Goal: Transaction & Acquisition: Purchase product/service

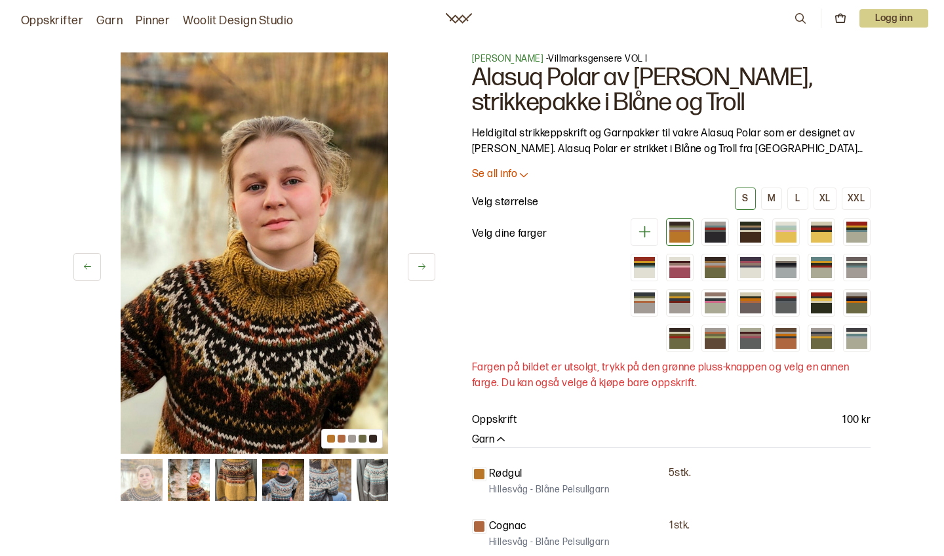
click at [424, 261] on icon at bounding box center [422, 266] width 10 height 10
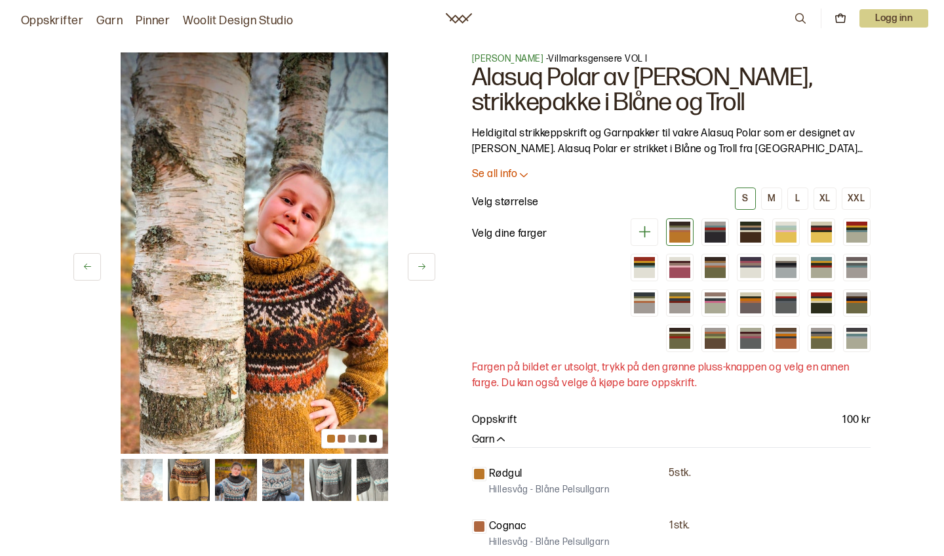
click at [424, 261] on button at bounding box center [422, 267] width 28 height 28
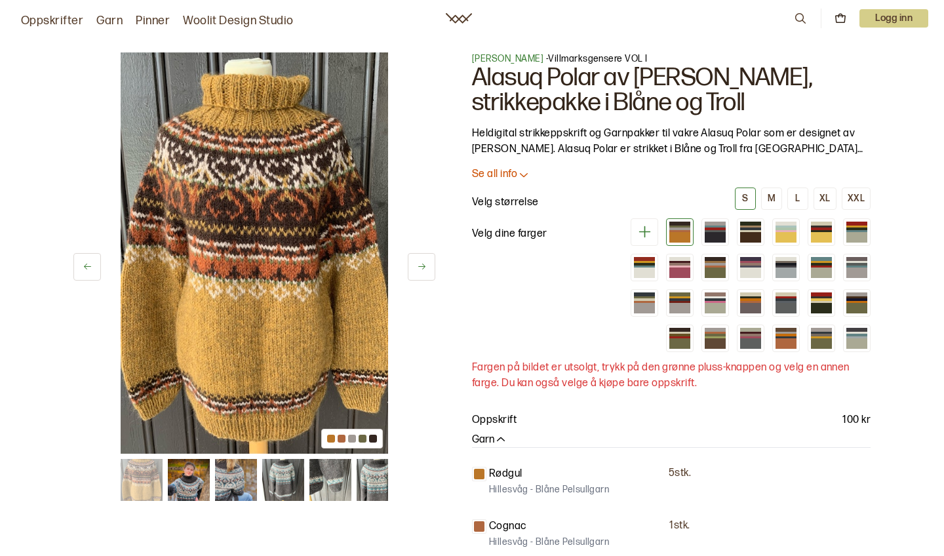
click at [425, 260] on button at bounding box center [422, 267] width 28 height 28
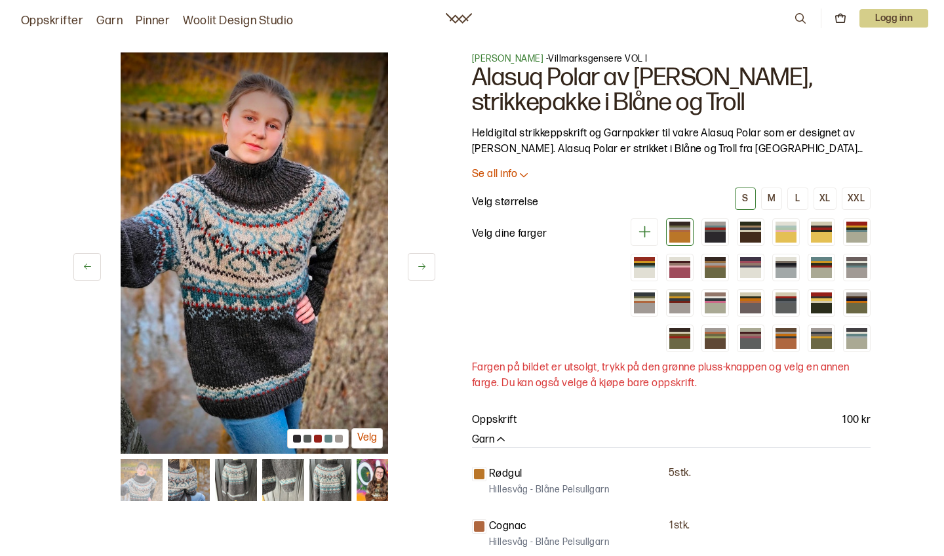
click at [425, 260] on button at bounding box center [422, 267] width 28 height 28
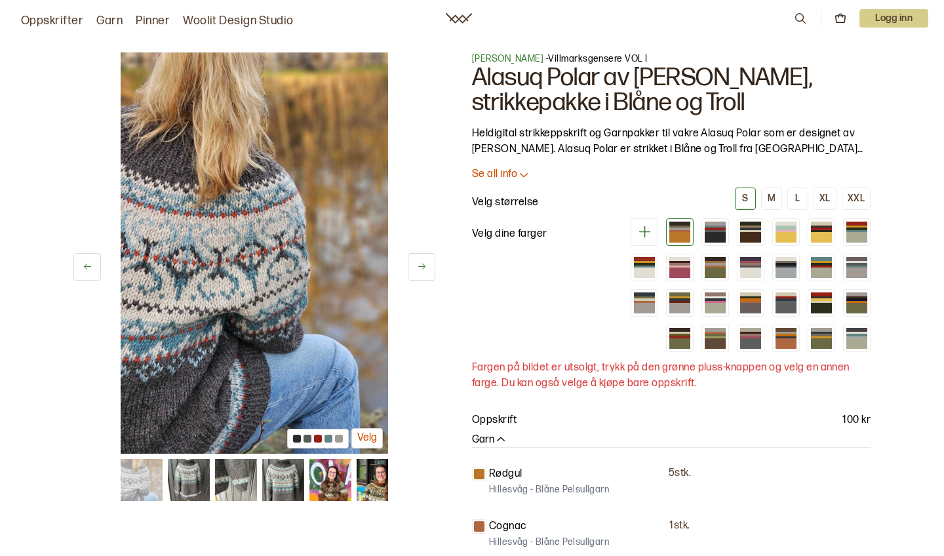
click at [425, 260] on button at bounding box center [422, 267] width 28 height 28
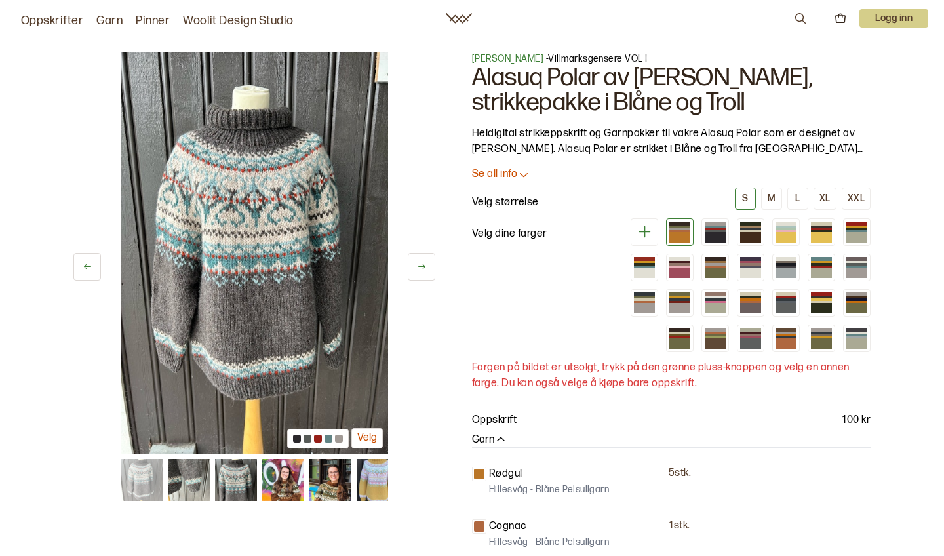
click at [425, 259] on button at bounding box center [422, 267] width 28 height 28
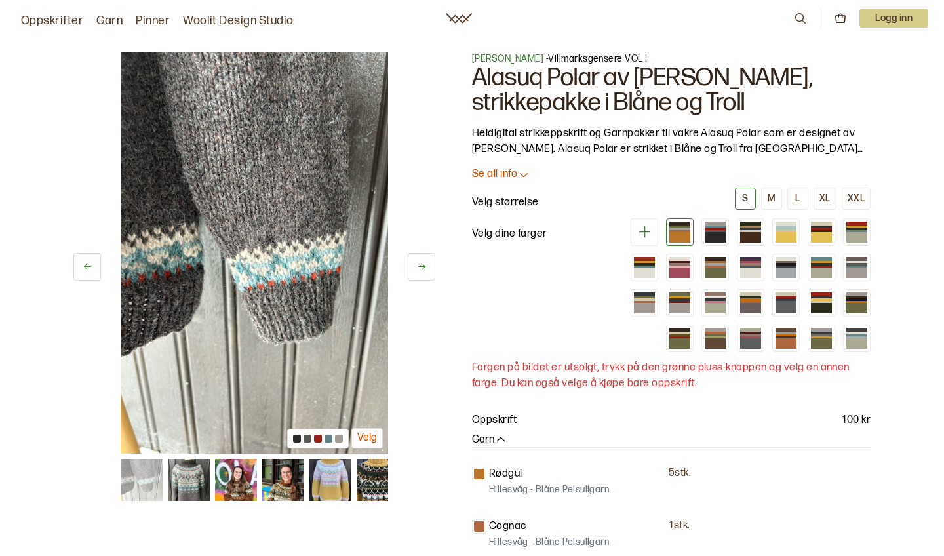
click at [425, 259] on button at bounding box center [422, 267] width 28 height 28
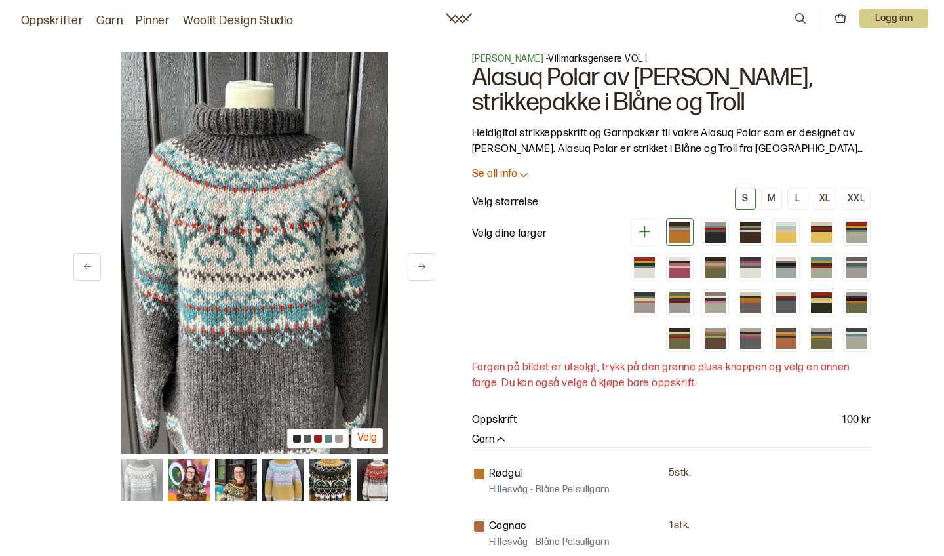
click at [425, 259] on button at bounding box center [422, 267] width 28 height 28
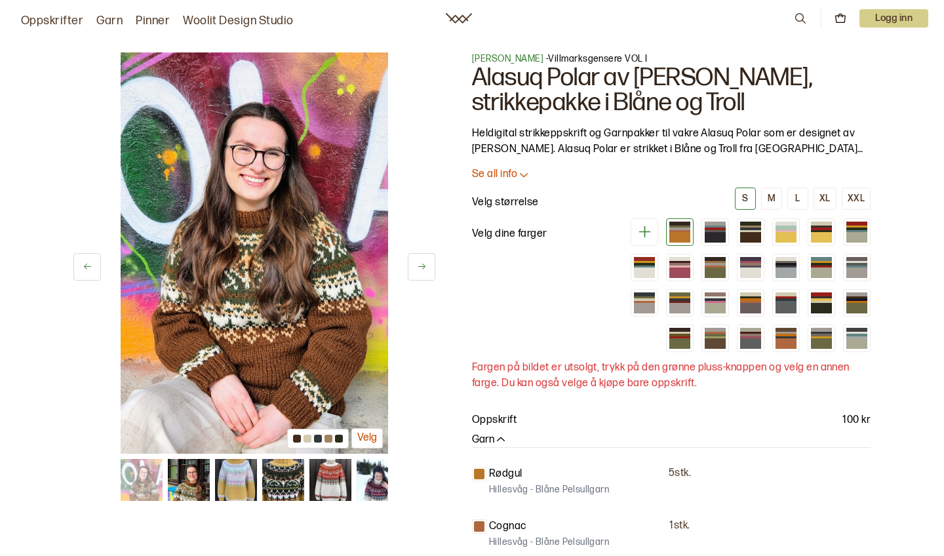
click at [425, 259] on button at bounding box center [422, 267] width 28 height 28
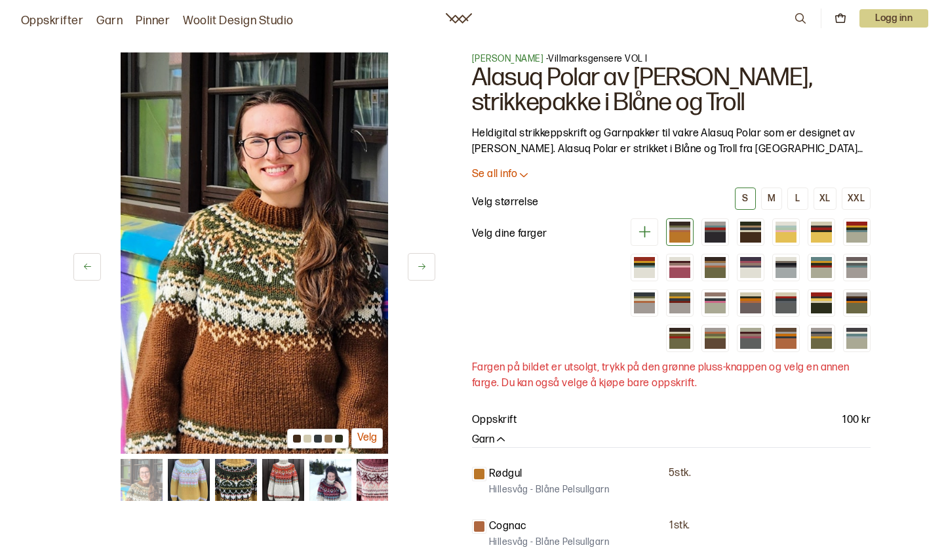
click at [425, 259] on button at bounding box center [422, 267] width 28 height 28
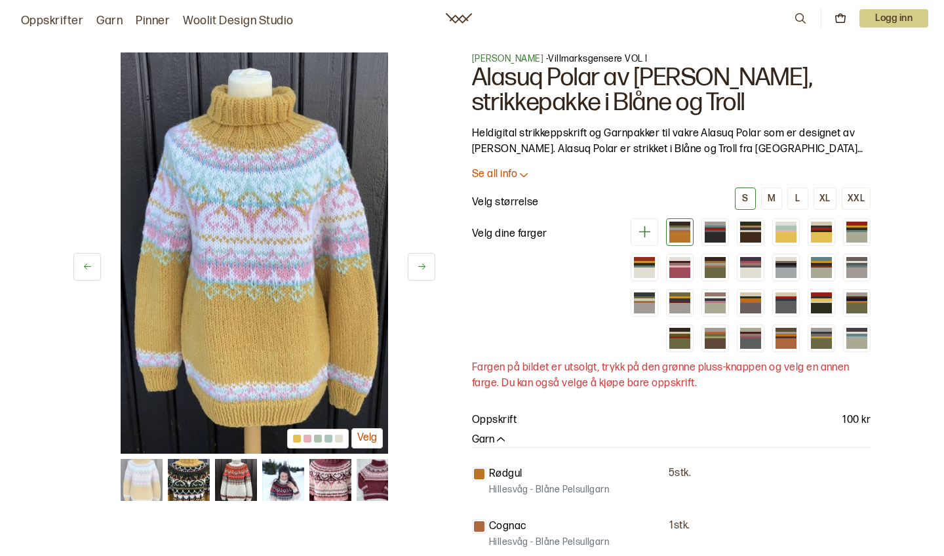
click at [425, 259] on button at bounding box center [422, 267] width 28 height 28
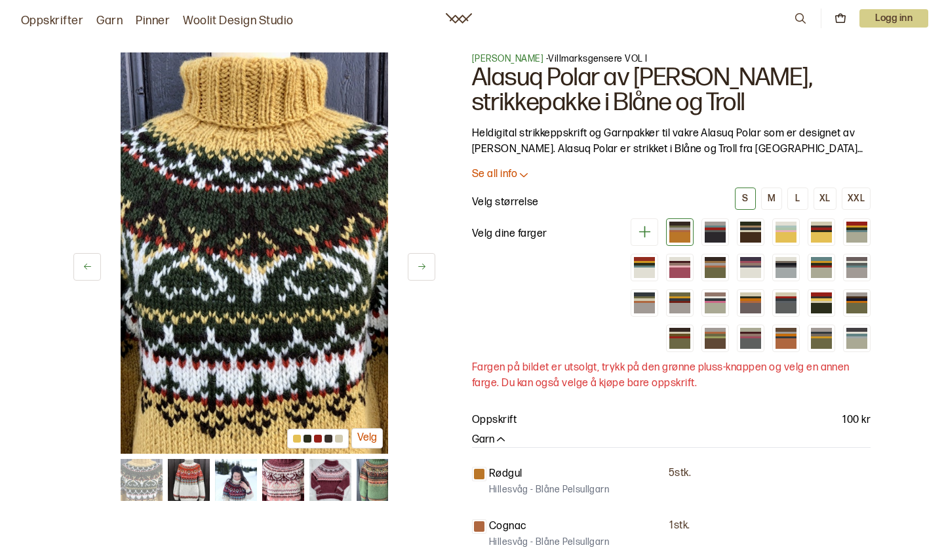
click at [425, 259] on button at bounding box center [422, 267] width 28 height 28
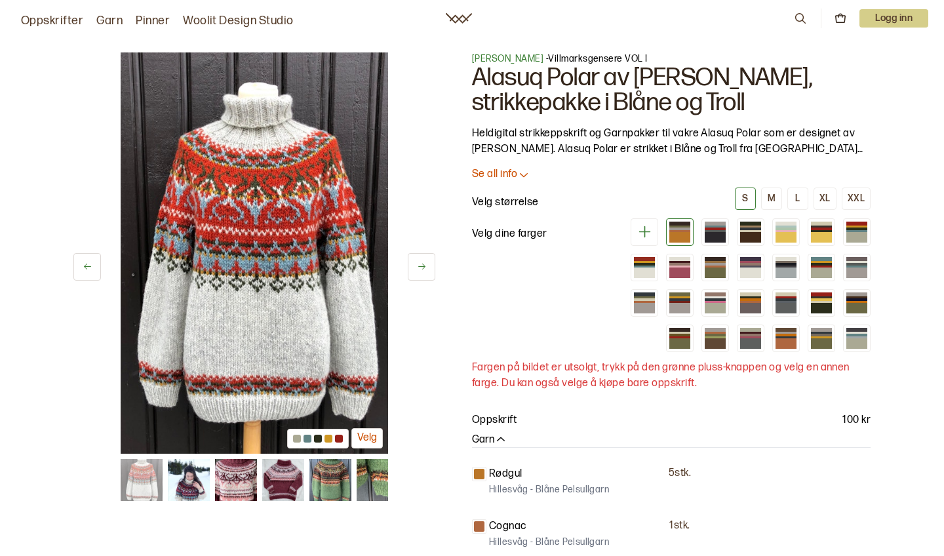
click at [425, 259] on button at bounding box center [422, 267] width 28 height 28
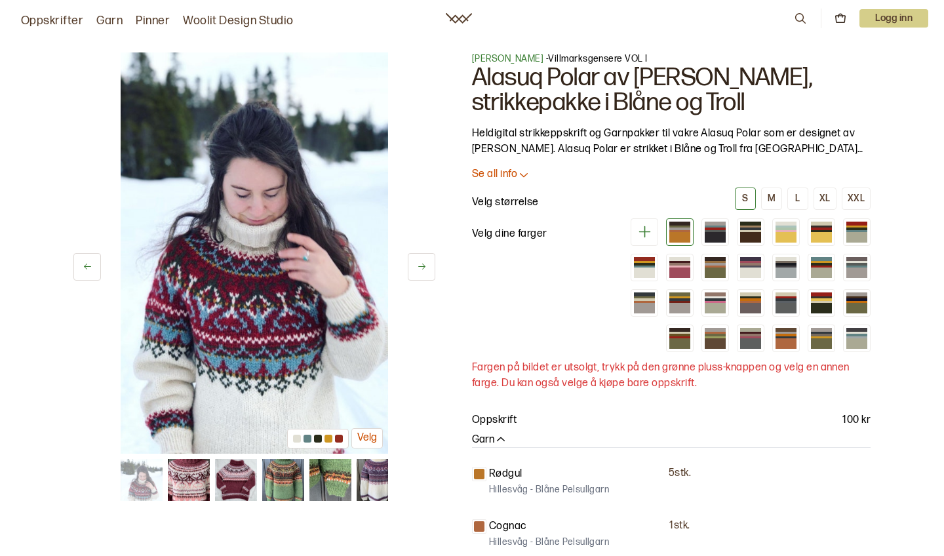
click at [425, 259] on button at bounding box center [422, 267] width 28 height 28
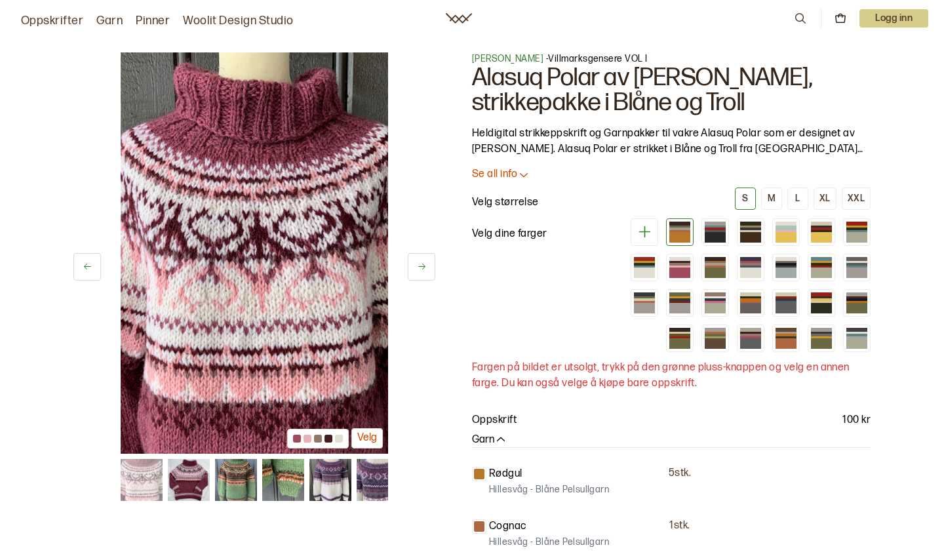
click at [425, 259] on button at bounding box center [422, 267] width 28 height 28
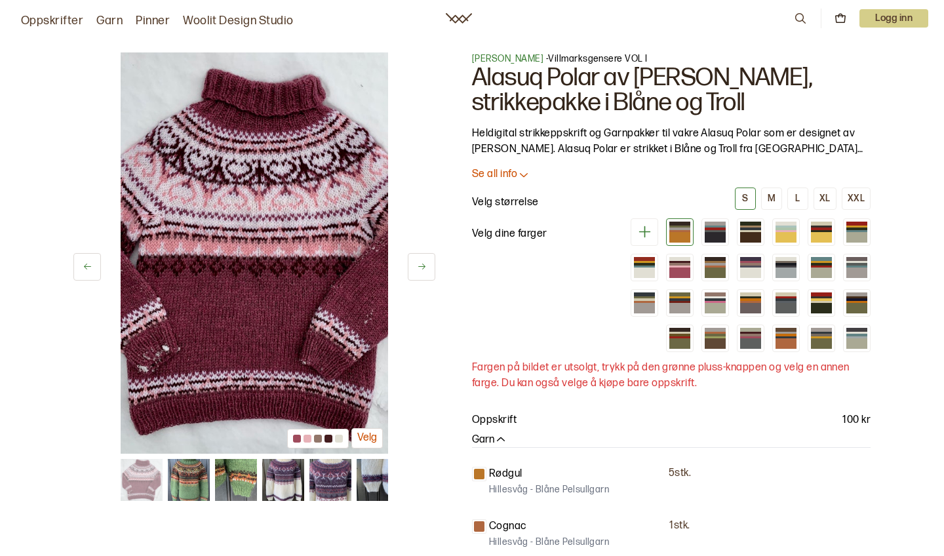
click at [425, 259] on button at bounding box center [422, 267] width 28 height 28
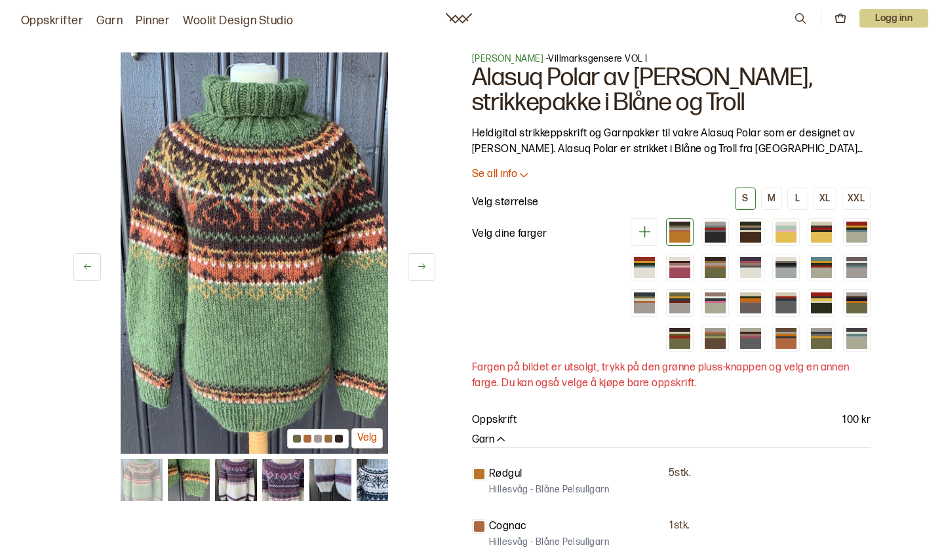
click at [425, 259] on button at bounding box center [422, 267] width 28 height 28
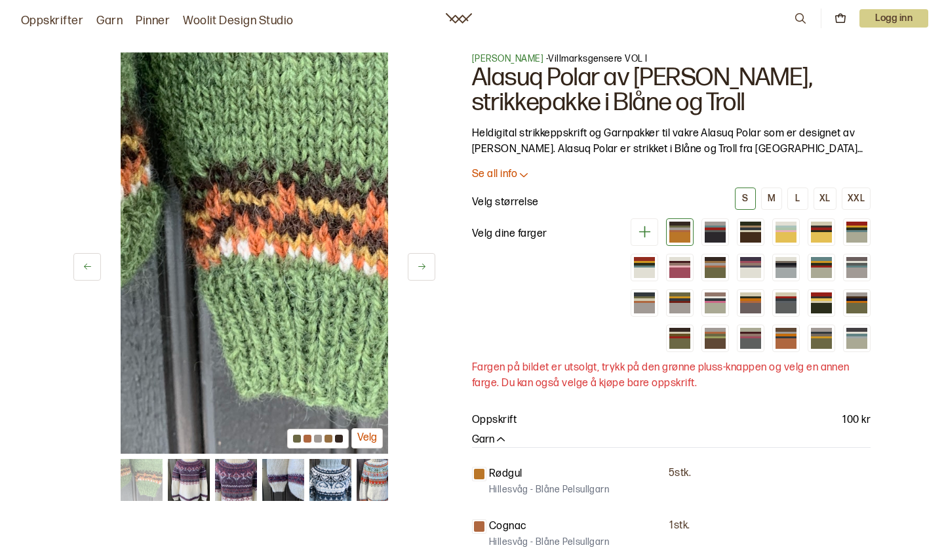
click at [425, 259] on button at bounding box center [422, 267] width 28 height 28
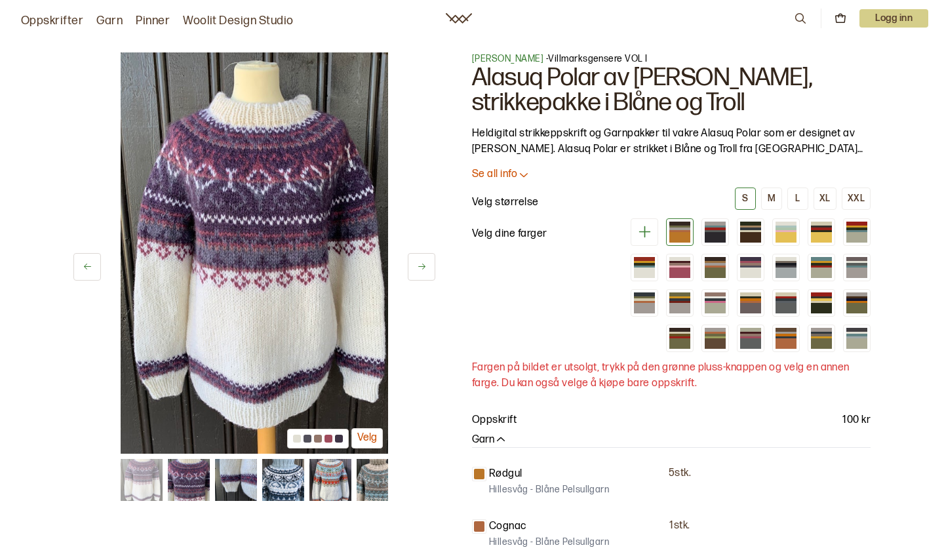
click at [425, 259] on button at bounding box center [422, 267] width 28 height 28
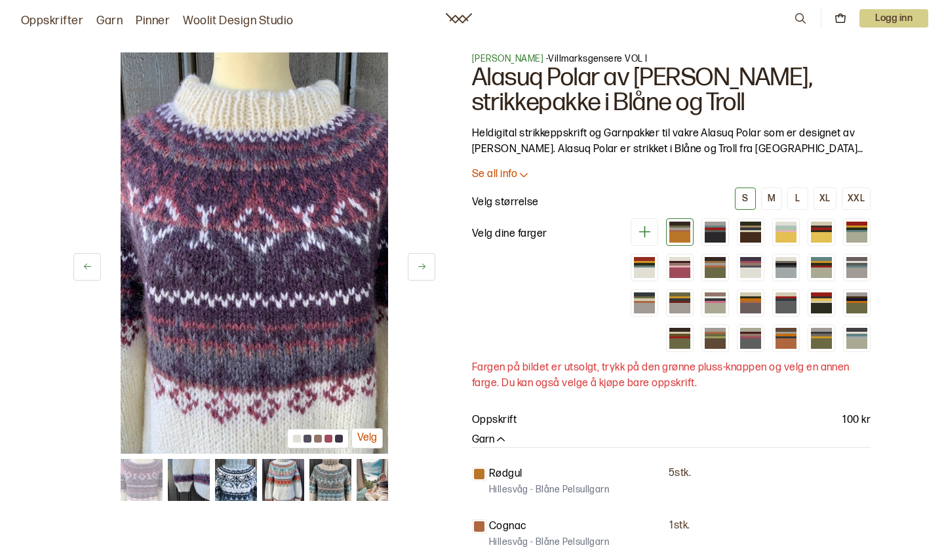
click at [425, 259] on button at bounding box center [422, 267] width 28 height 28
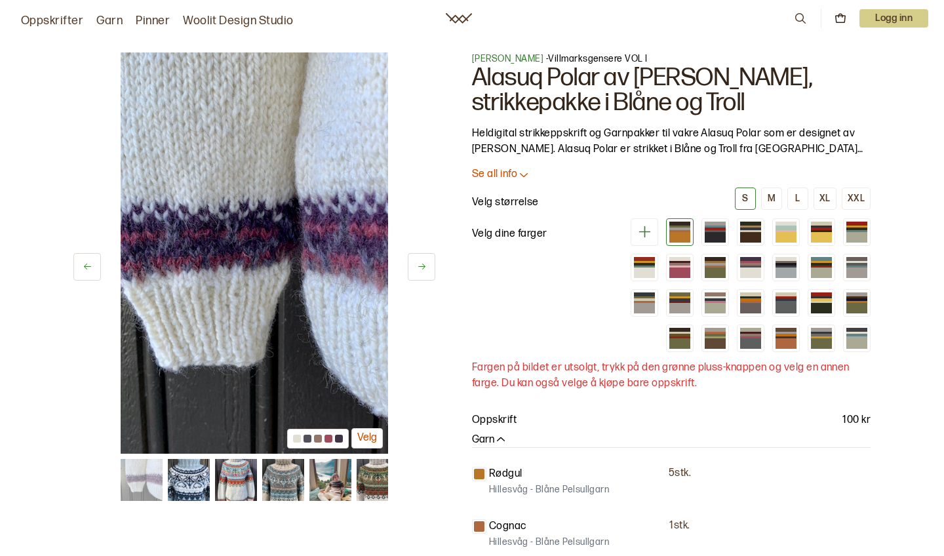
click at [425, 259] on button at bounding box center [422, 267] width 28 height 28
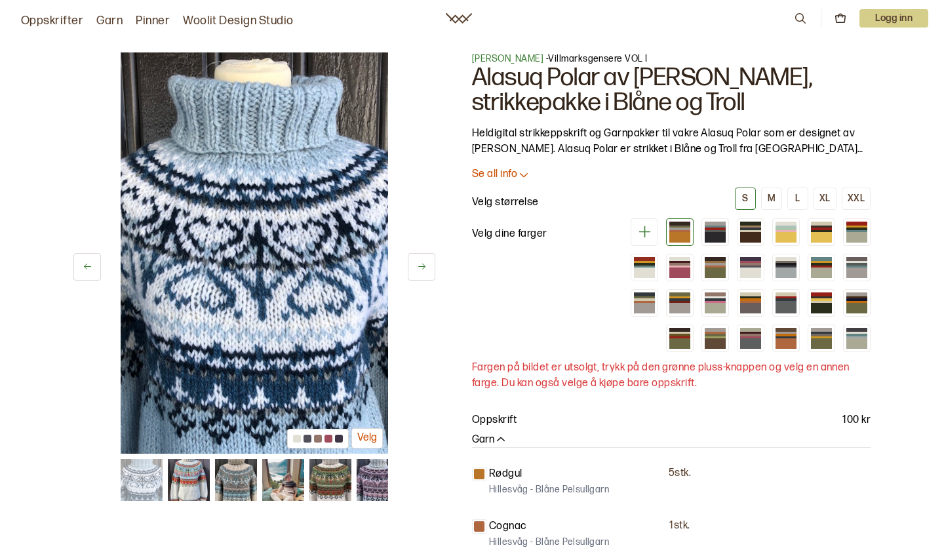
click at [425, 259] on button at bounding box center [422, 267] width 28 height 28
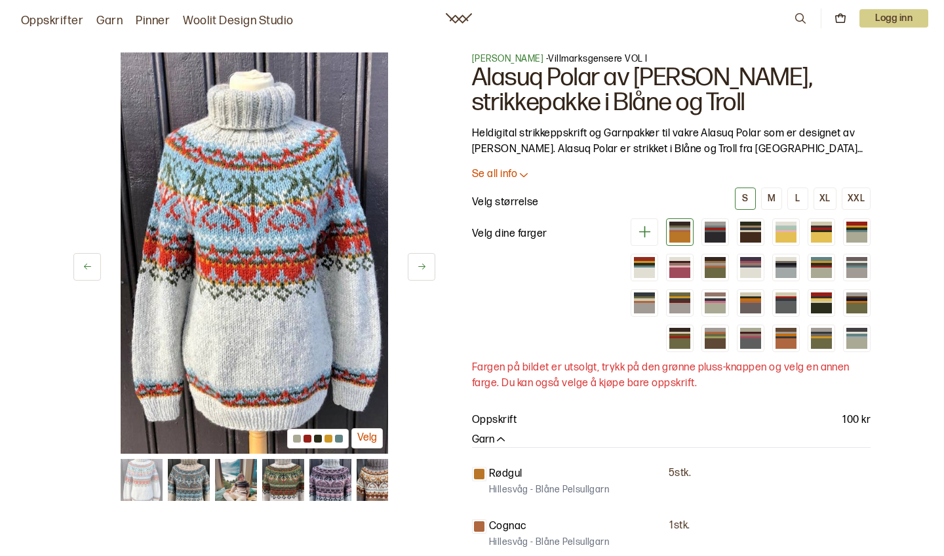
click at [425, 259] on button at bounding box center [422, 267] width 28 height 28
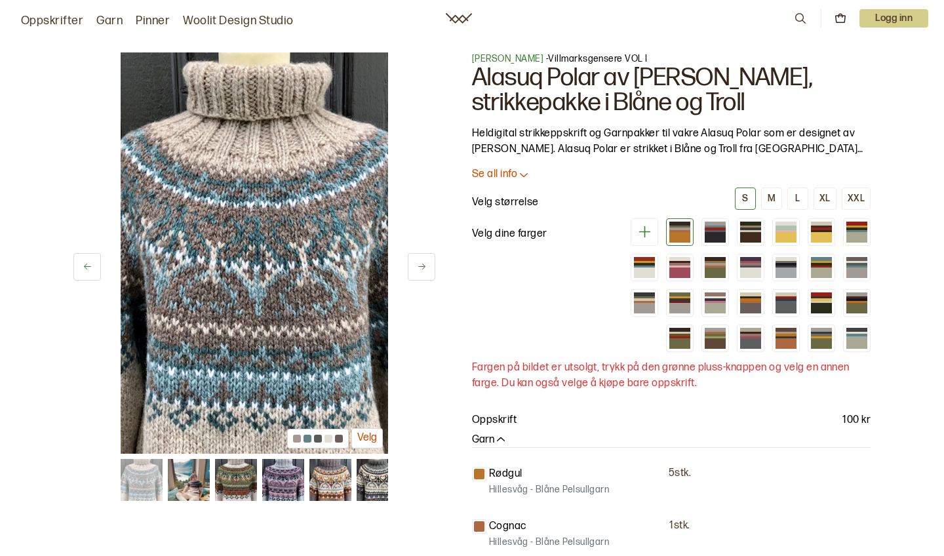
click at [370, 436] on button "Velg" at bounding box center [366, 438] width 31 height 20
click at [798, 199] on div "L" at bounding box center [797, 199] width 5 height 12
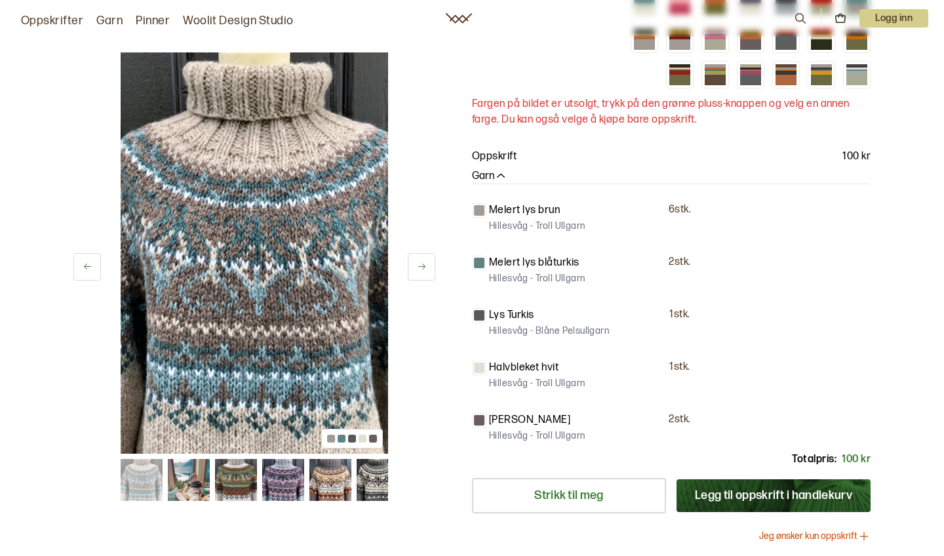
scroll to position [281, 0]
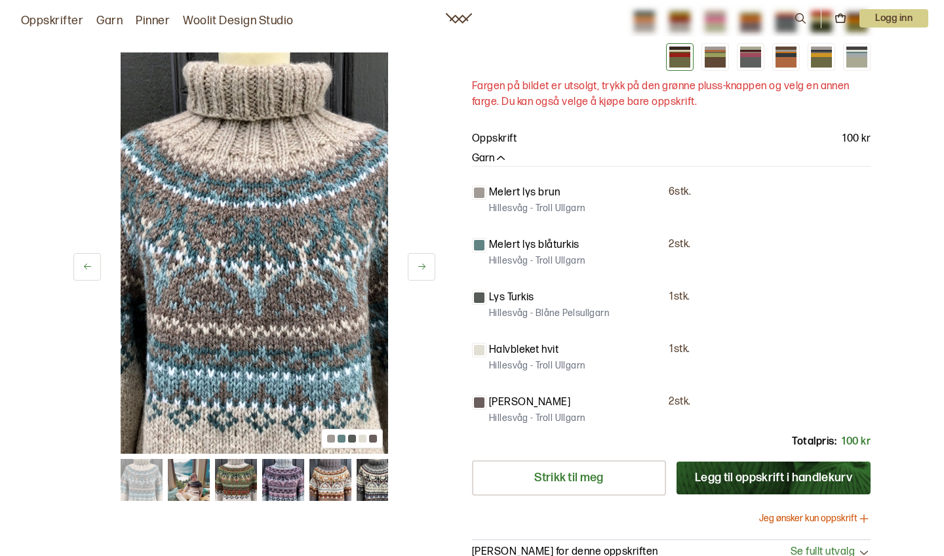
click at [678, 60] on div at bounding box center [679, 62] width 21 height 10
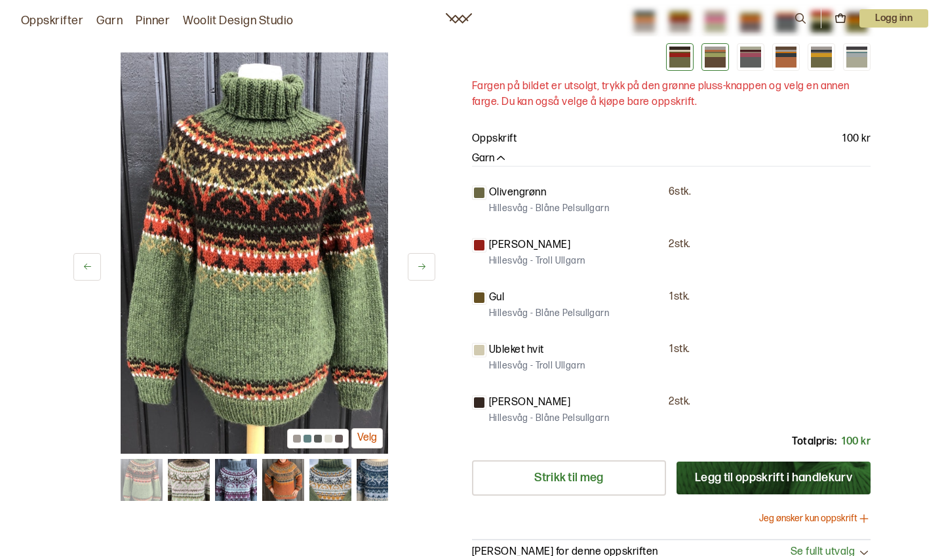
click at [722, 62] on div at bounding box center [714, 62] width 21 height 10
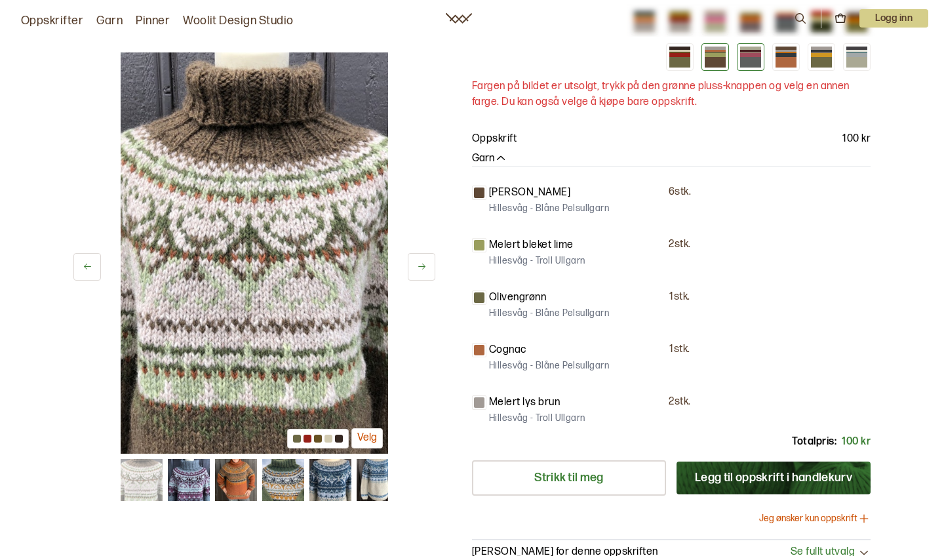
click at [748, 55] on div at bounding box center [750, 54] width 21 height 3
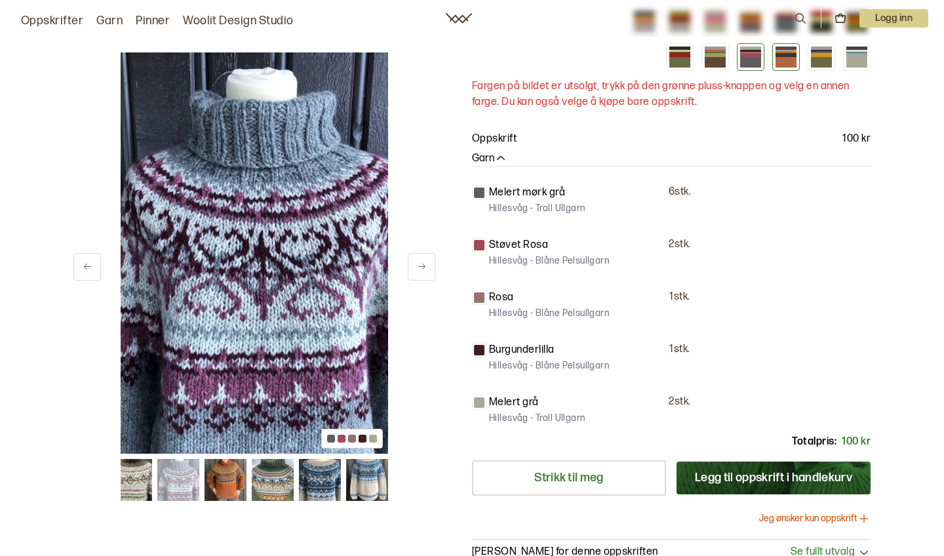
click at [773, 52] on div at bounding box center [786, 57] width 28 height 28
click at [790, 53] on div at bounding box center [785, 54] width 21 height 3
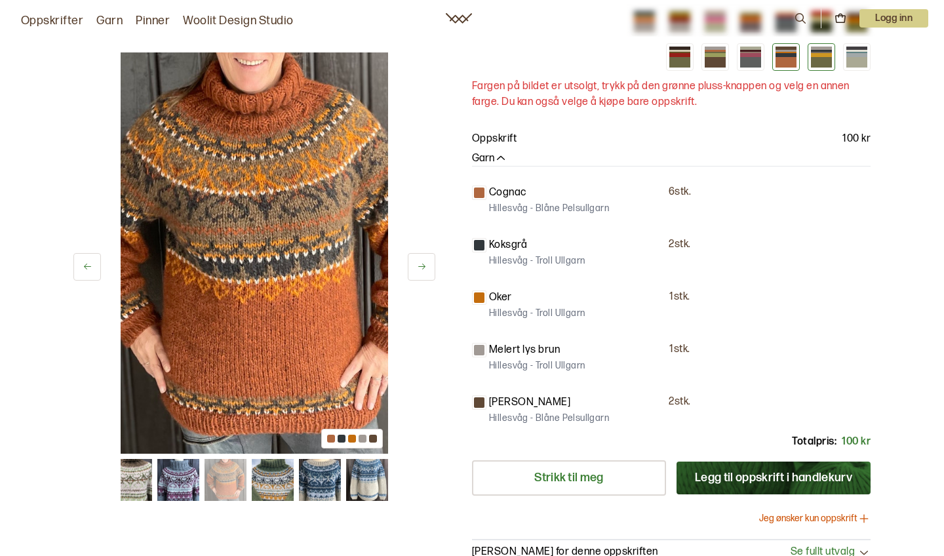
click at [832, 61] on div at bounding box center [821, 57] width 28 height 28
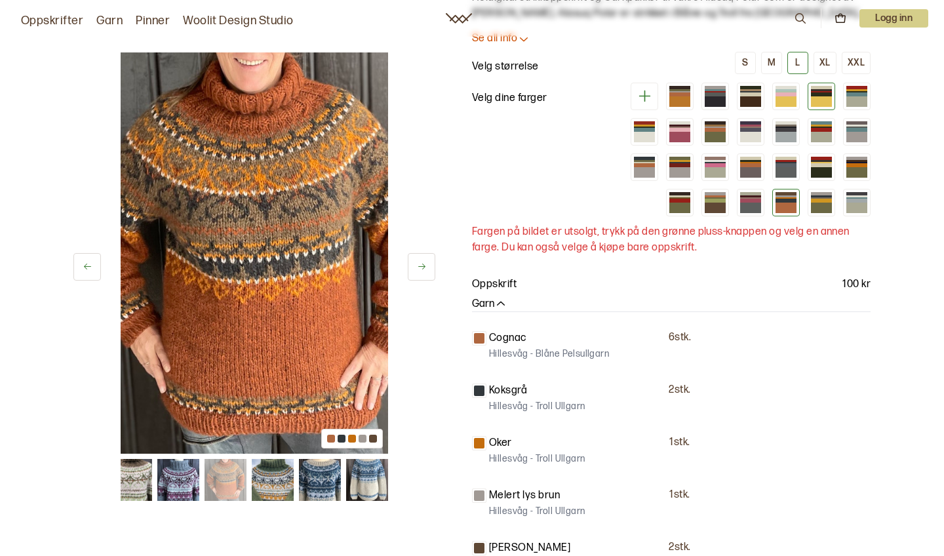
scroll to position [126, 0]
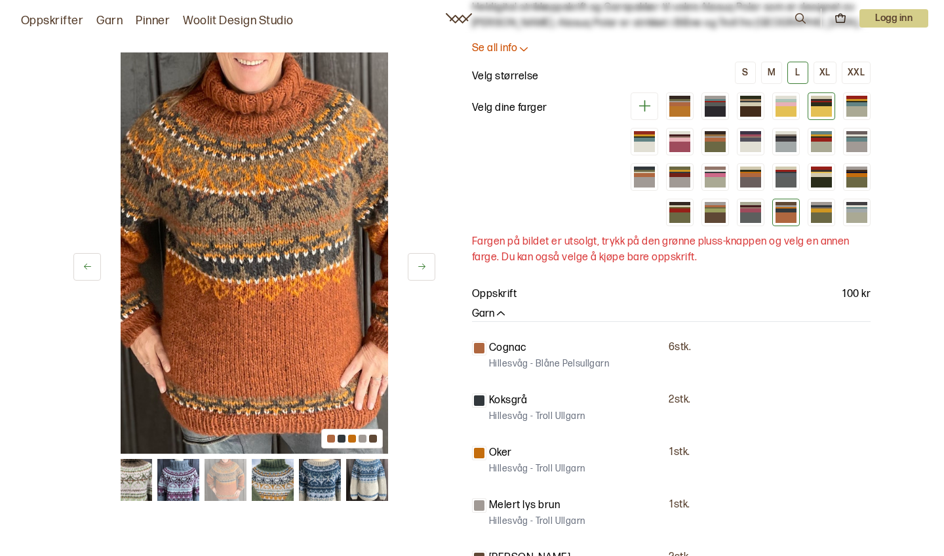
click at [823, 103] on div at bounding box center [821, 103] width 21 height 3
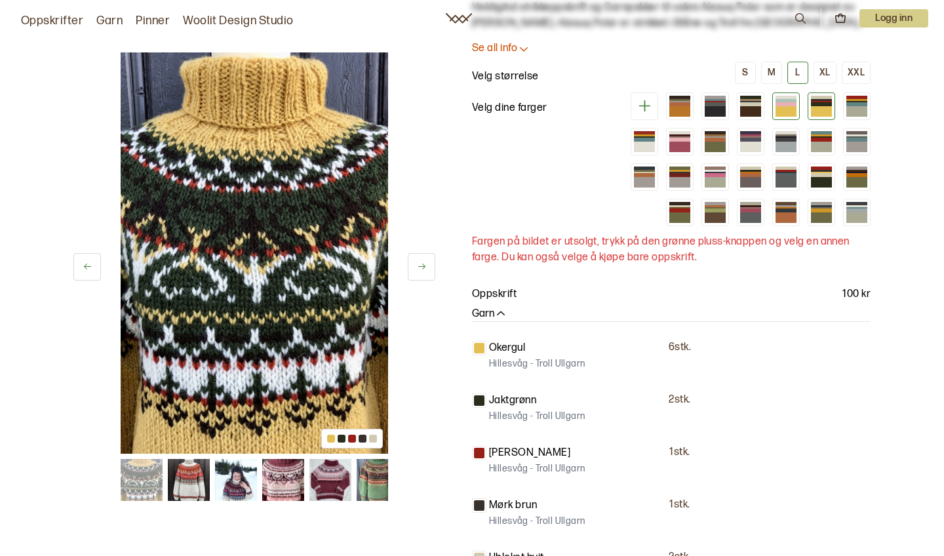
click at [782, 107] on div at bounding box center [785, 111] width 21 height 10
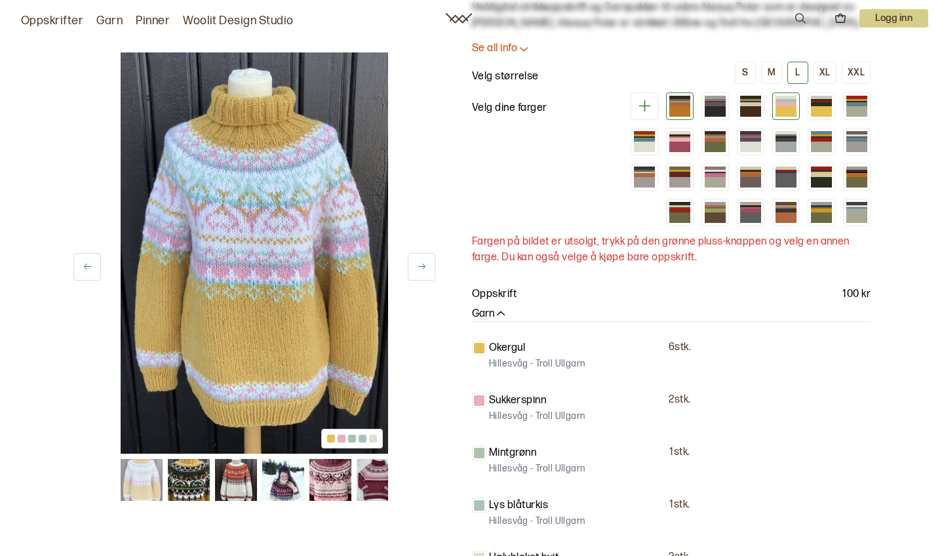
click at [678, 109] on div at bounding box center [679, 111] width 21 height 10
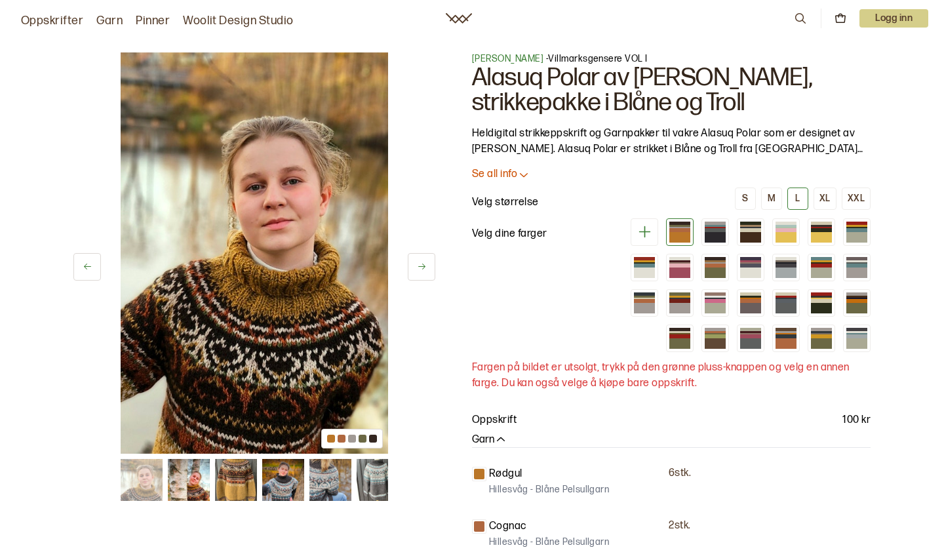
click at [641, 223] on icon at bounding box center [644, 231] width 16 height 16
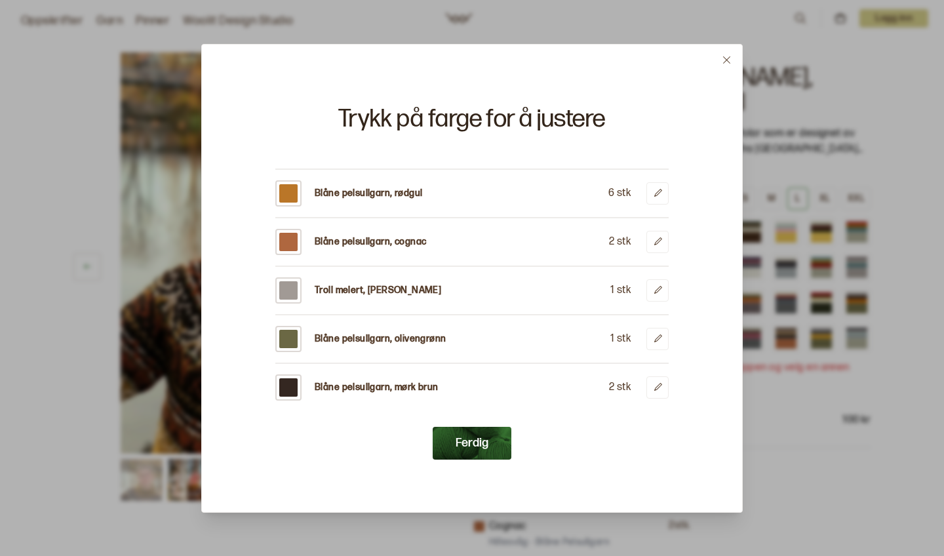
click at [726, 59] on icon at bounding box center [726, 59] width 7 height 7
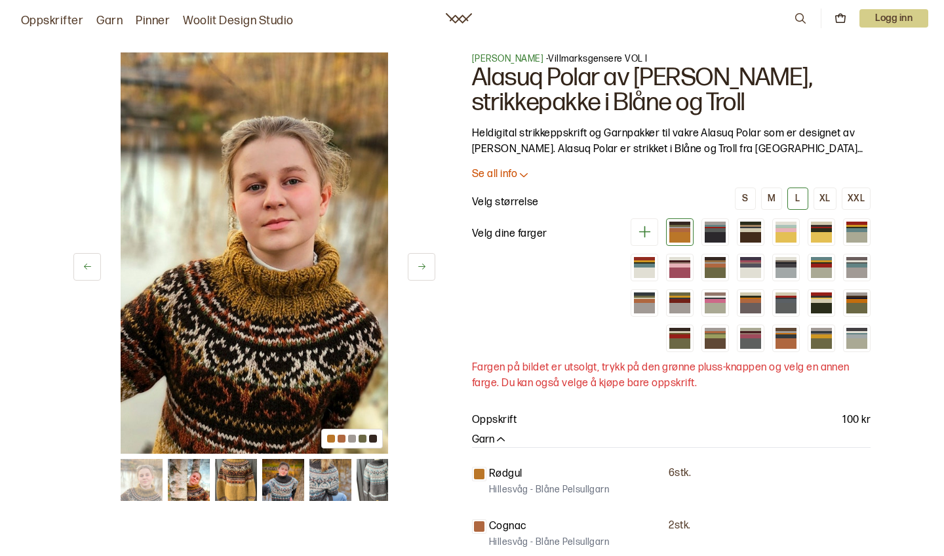
click at [511, 172] on p "Se all info" at bounding box center [494, 175] width 45 height 14
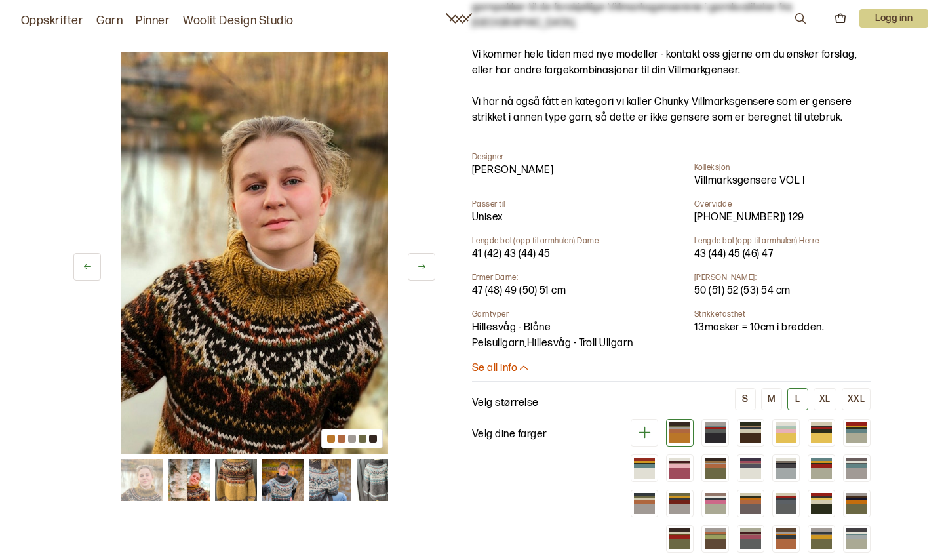
scroll to position [457, 0]
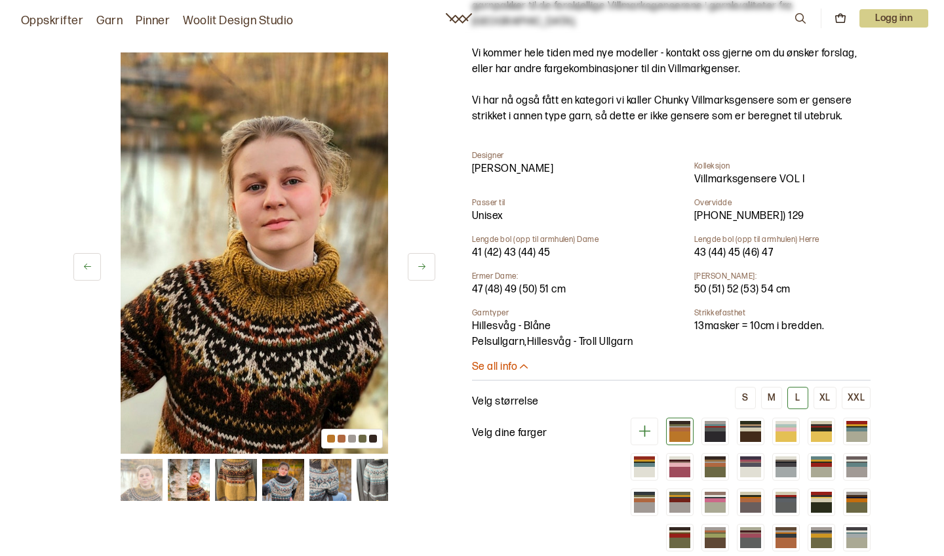
click at [522, 360] on icon at bounding box center [523, 366] width 13 height 13
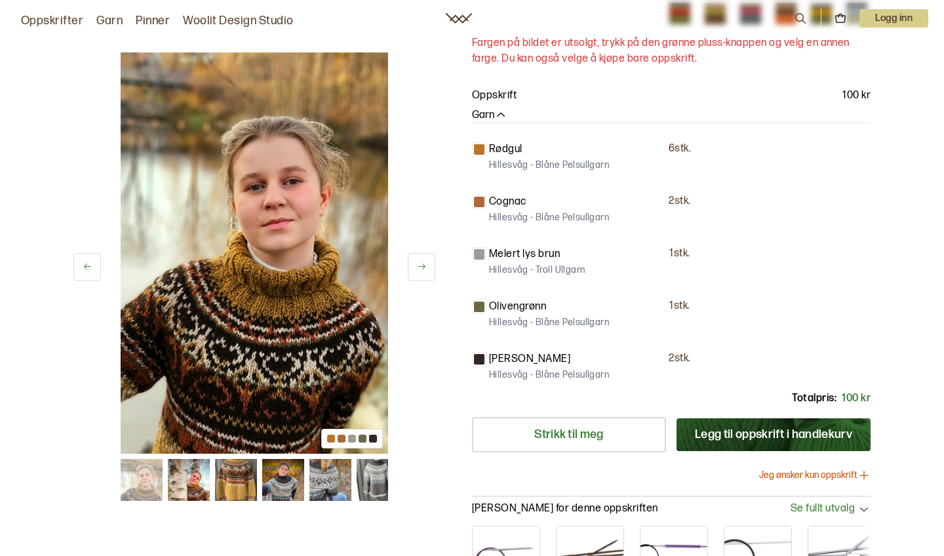
scroll to position [313, 0]
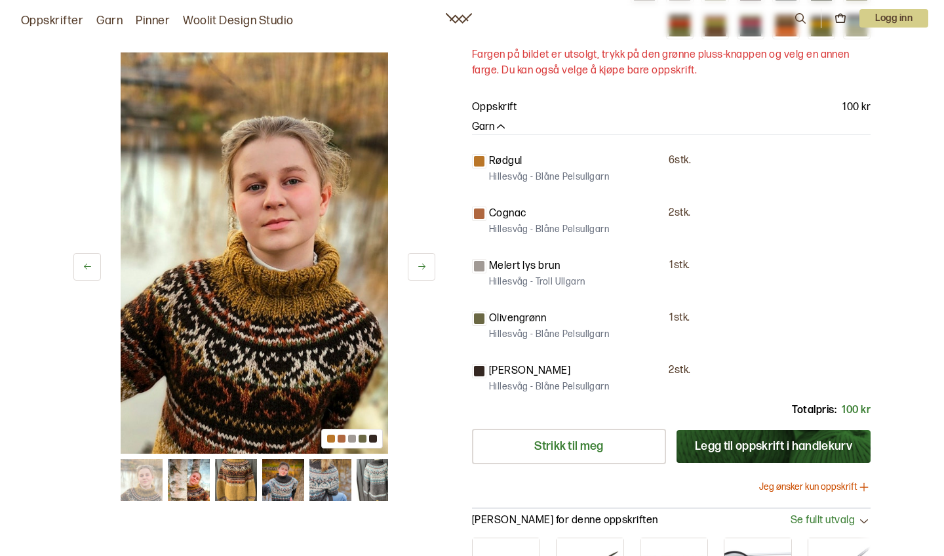
click at [352, 288] on img at bounding box center [254, 252] width 267 height 401
click at [250, 469] on img at bounding box center [236, 480] width 42 height 42
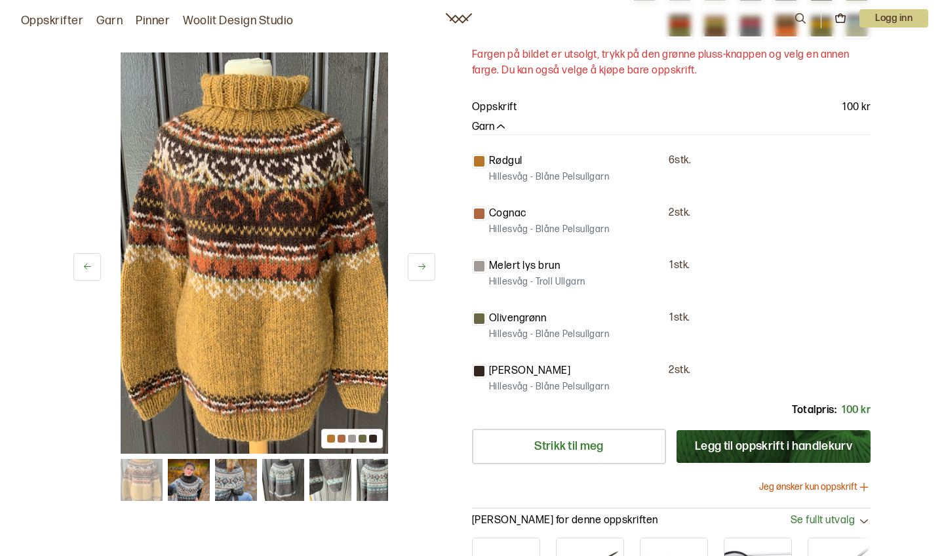
click at [89, 265] on icon at bounding box center [88, 266] width 10 height 10
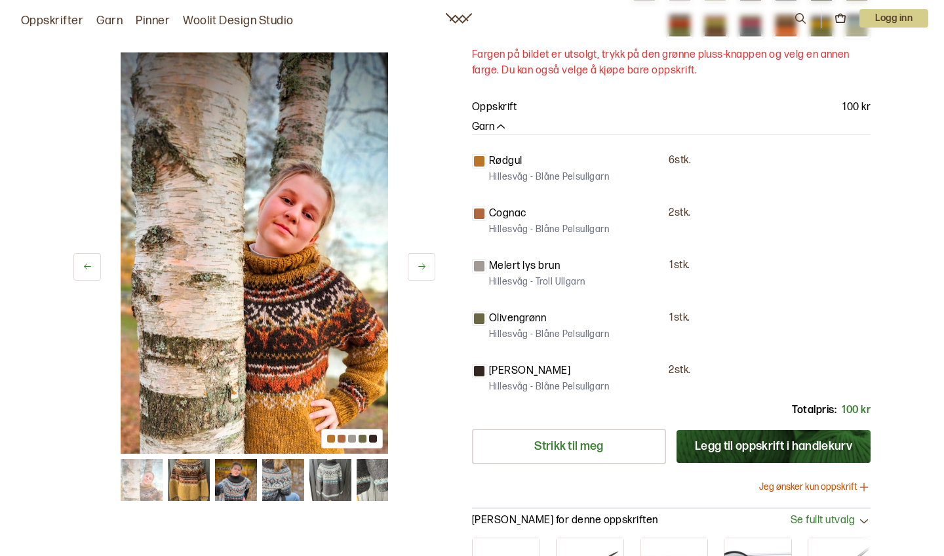
click at [417, 271] on icon at bounding box center [422, 266] width 10 height 10
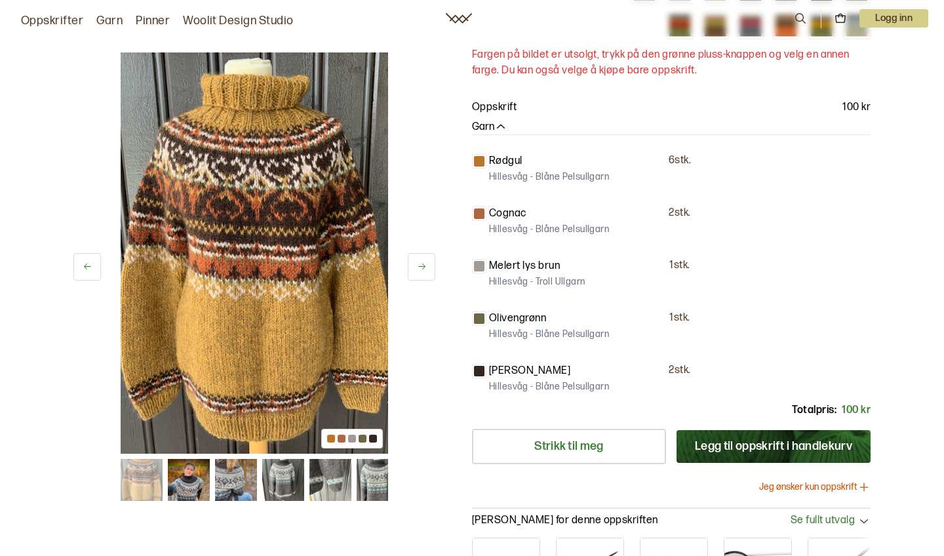
click at [87, 269] on icon at bounding box center [88, 266] width 10 height 10
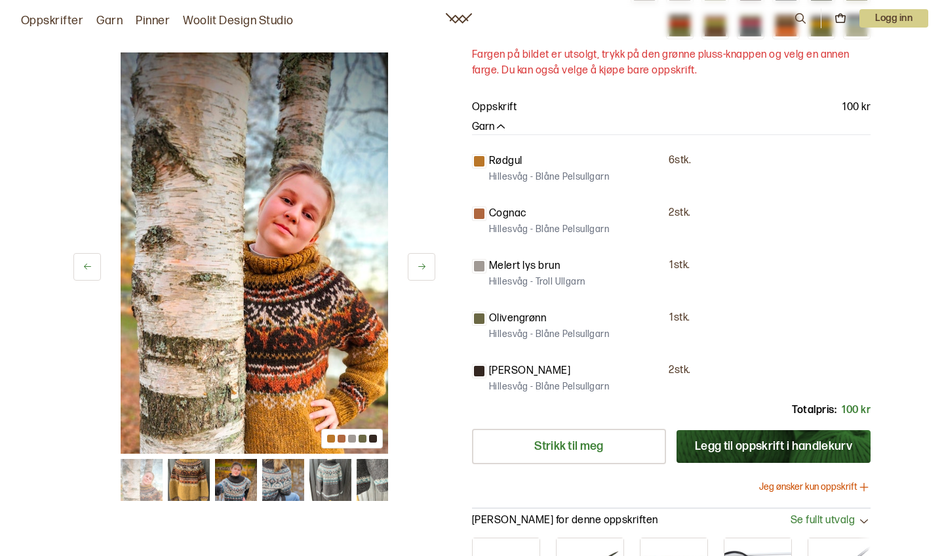
click at [87, 269] on icon at bounding box center [88, 266] width 10 height 10
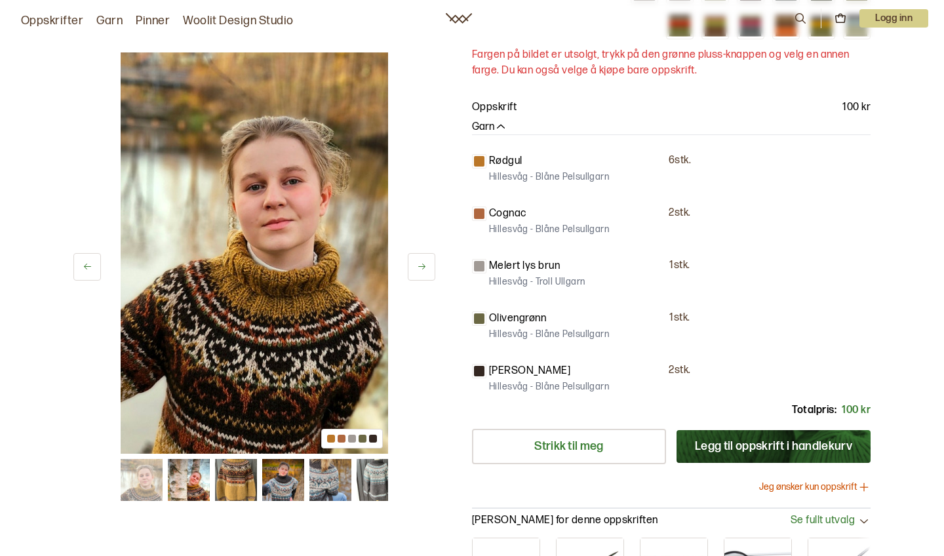
click at [88, 269] on icon at bounding box center [88, 266] width 10 height 10
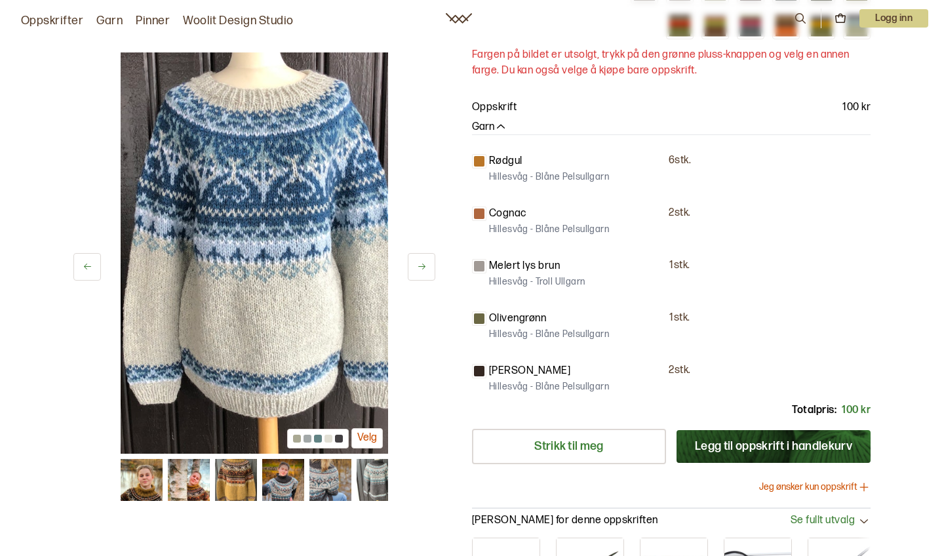
click at [88, 269] on icon at bounding box center [88, 266] width 10 height 10
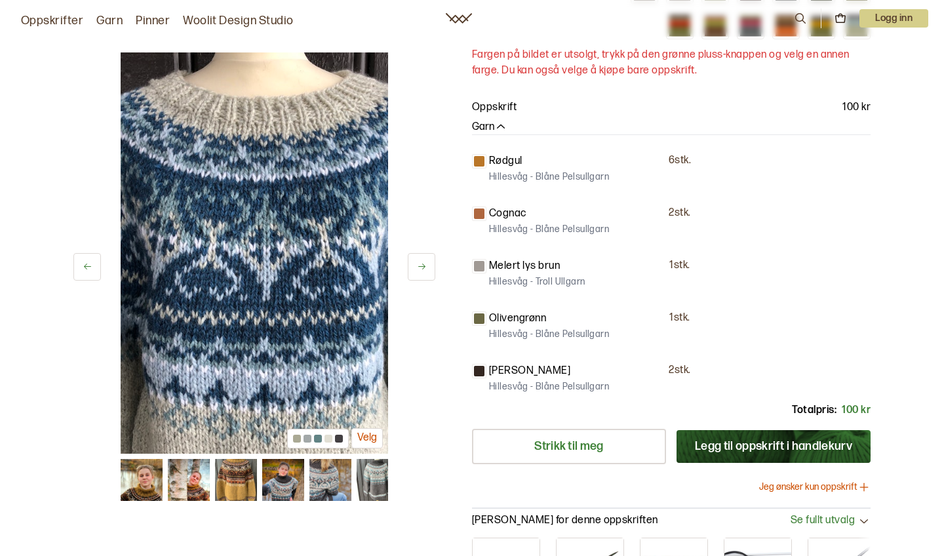
click at [88, 269] on icon at bounding box center [88, 266] width 10 height 10
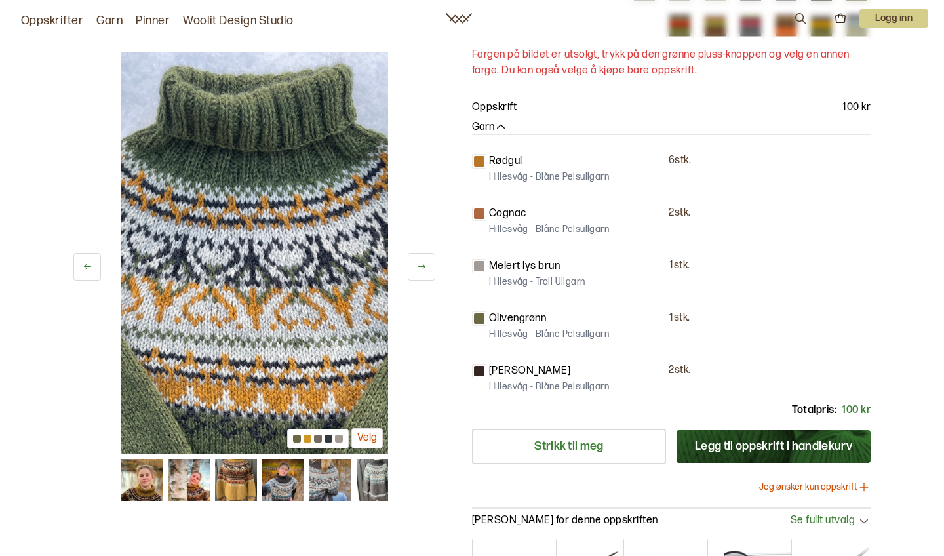
click at [88, 269] on icon at bounding box center [88, 266] width 10 height 10
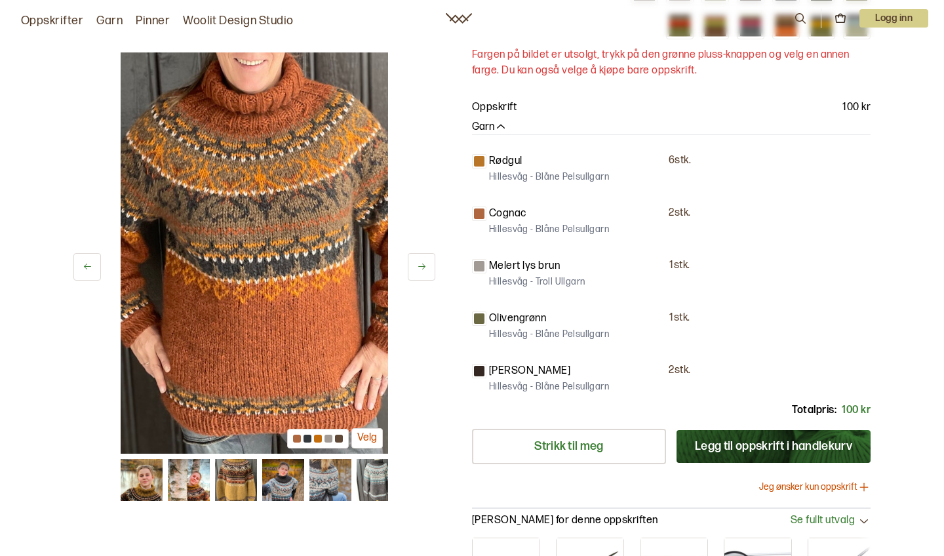
click at [372, 436] on button "Velg" at bounding box center [366, 438] width 31 height 20
click at [89, 275] on button at bounding box center [87, 267] width 28 height 28
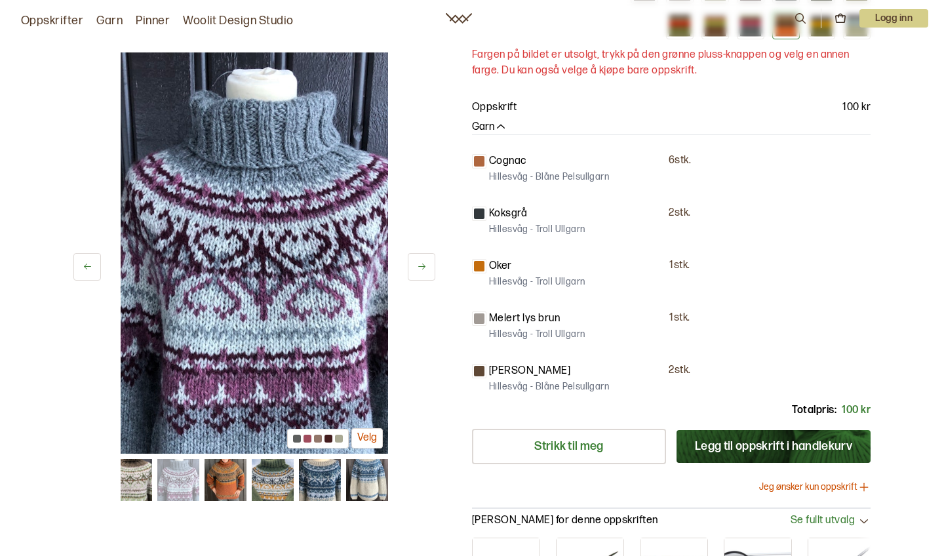
click at [89, 275] on button at bounding box center [87, 267] width 28 height 28
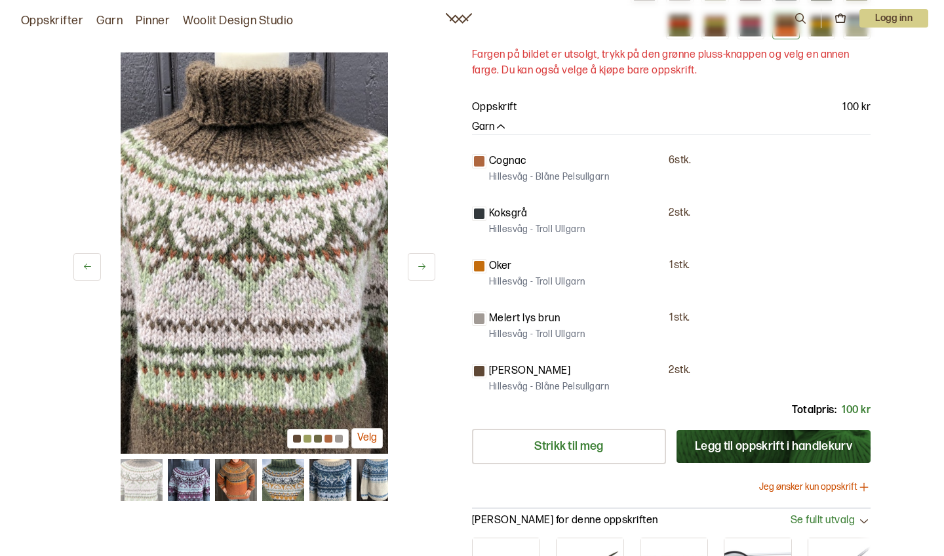
click at [364, 435] on button "Velg" at bounding box center [366, 438] width 31 height 20
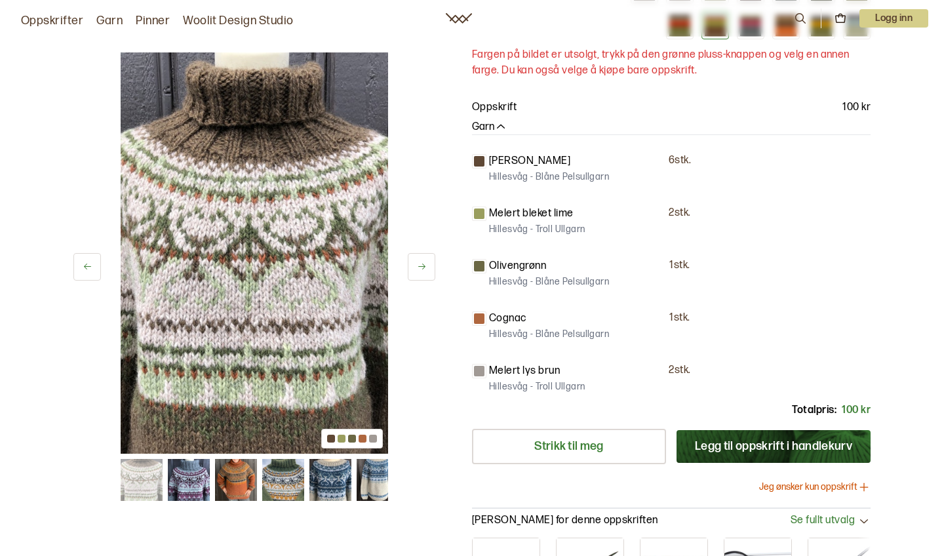
click at [85, 270] on icon at bounding box center [88, 266] width 10 height 10
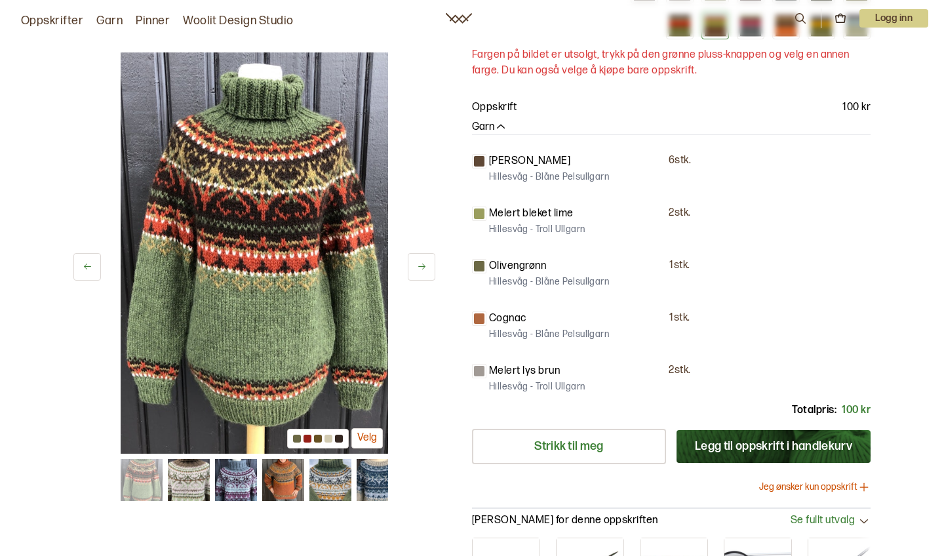
click at [85, 270] on icon at bounding box center [88, 266] width 10 height 10
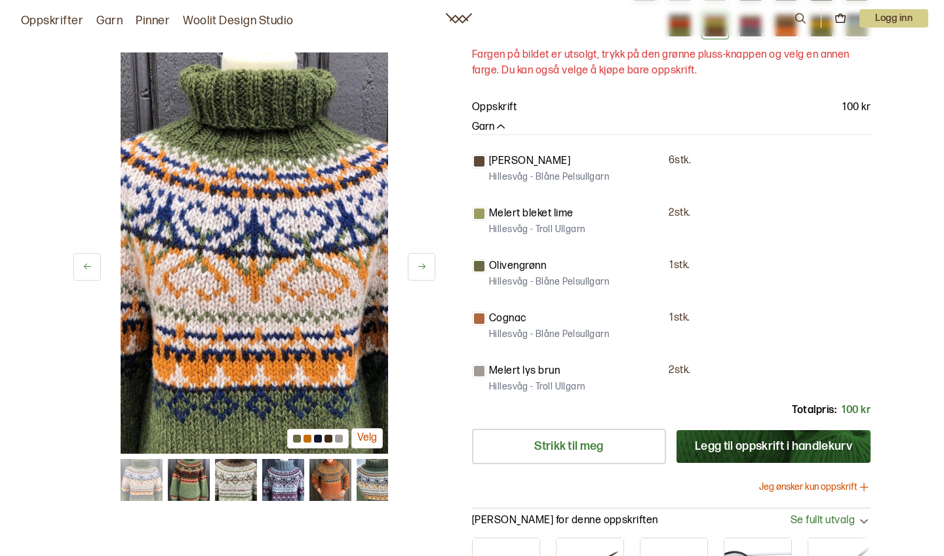
click at [86, 270] on icon at bounding box center [88, 266] width 10 height 10
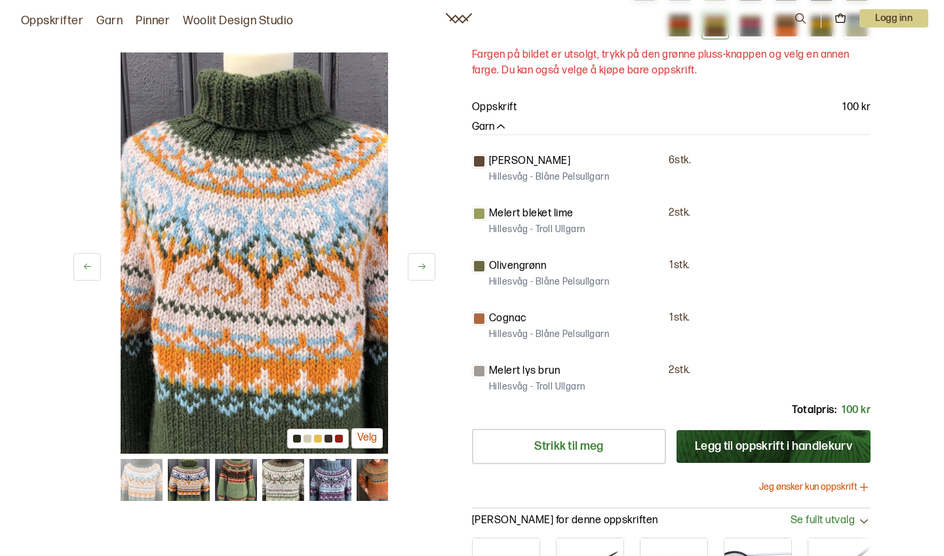
click at [86, 270] on icon at bounding box center [88, 266] width 10 height 10
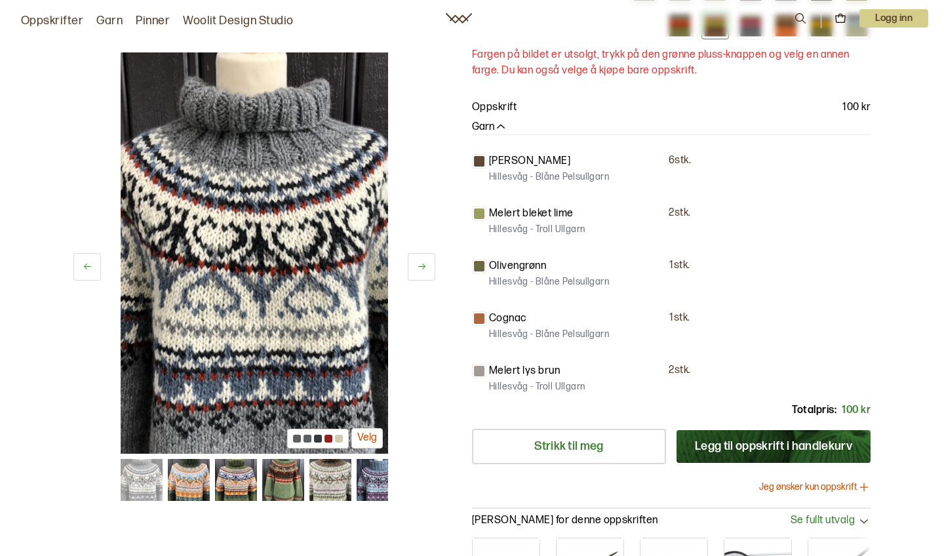
click at [86, 270] on icon at bounding box center [88, 266] width 10 height 10
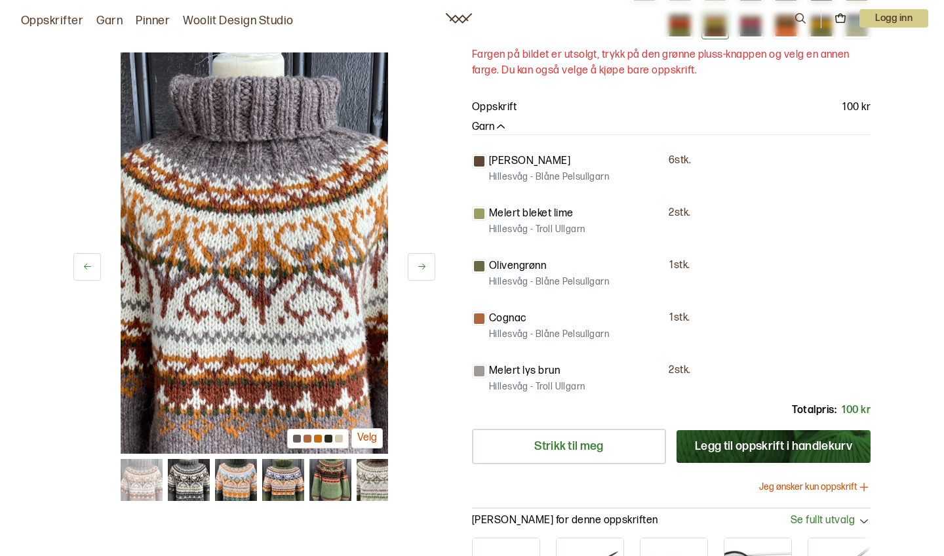
click at [86, 270] on icon at bounding box center [88, 266] width 10 height 10
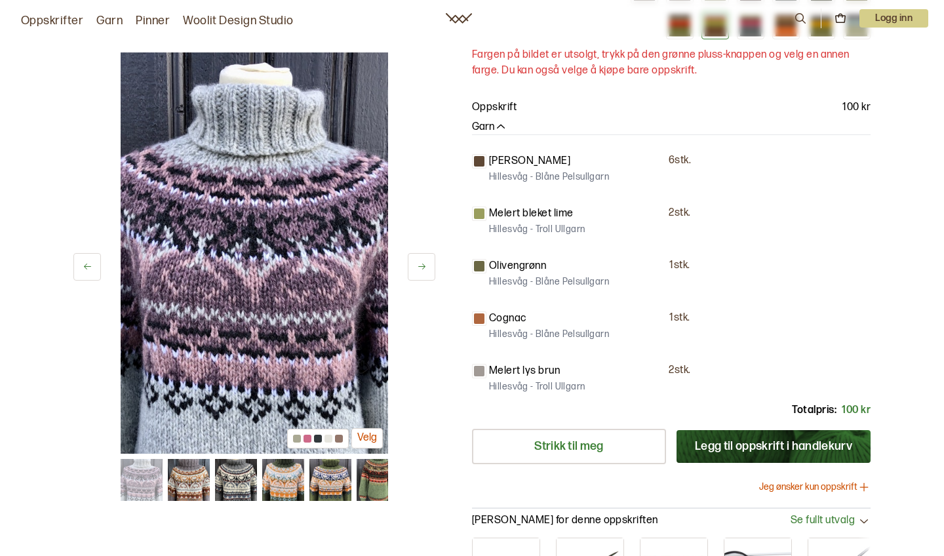
click at [87, 270] on icon at bounding box center [88, 266] width 10 height 10
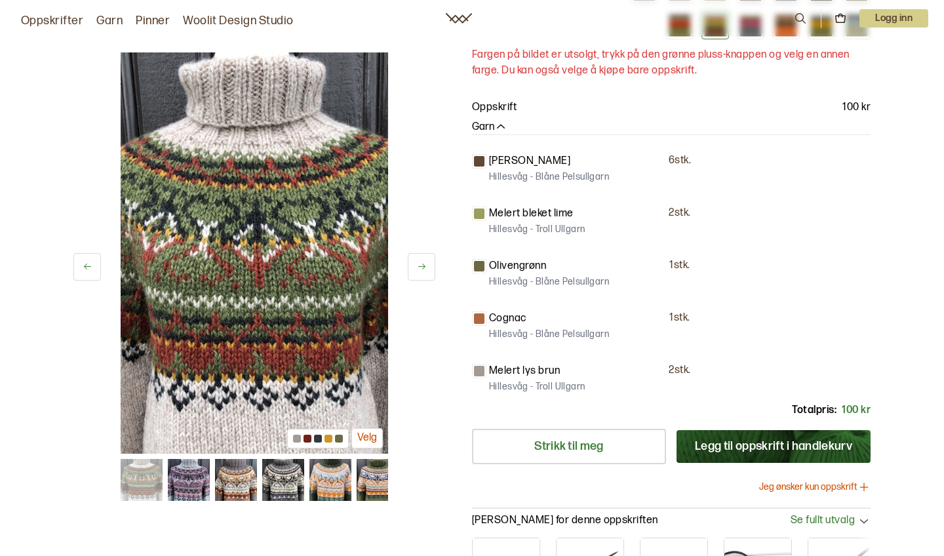
click at [87, 270] on icon at bounding box center [88, 266] width 10 height 10
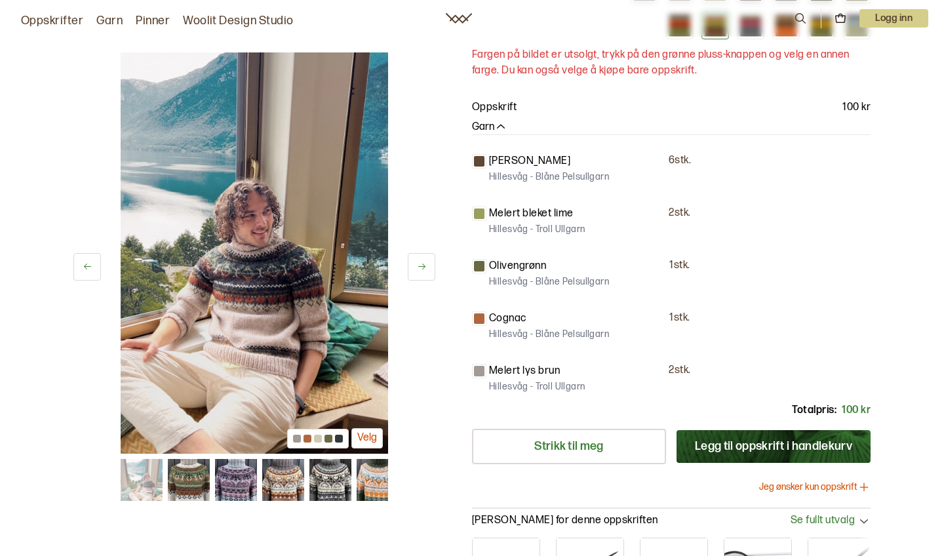
click at [88, 271] on icon at bounding box center [88, 266] width 10 height 10
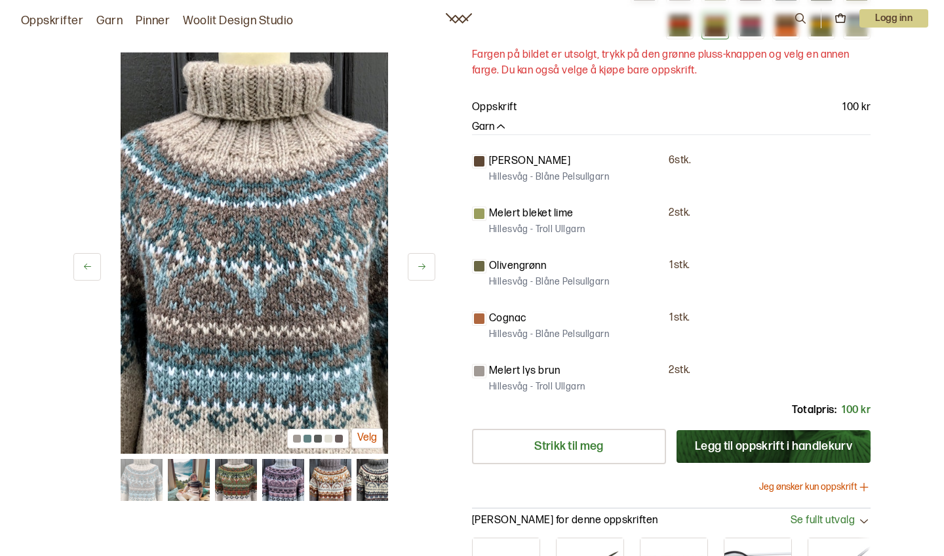
click at [375, 436] on button "Velg" at bounding box center [366, 438] width 31 height 20
click at [86, 270] on icon at bounding box center [88, 266] width 10 height 10
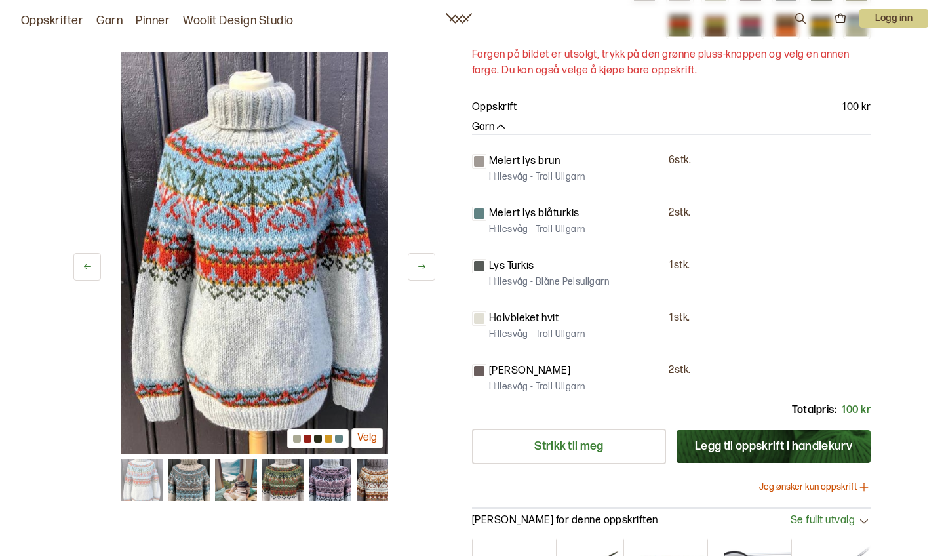
click at [86, 270] on icon at bounding box center [88, 266] width 10 height 10
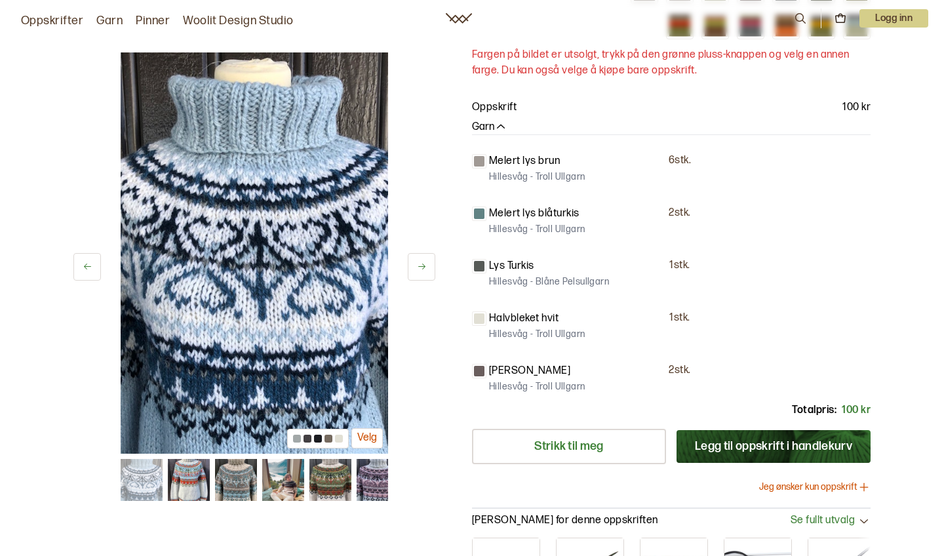
click at [86, 270] on icon at bounding box center [88, 266] width 10 height 10
